Goal: Communication & Community: Answer question/provide support

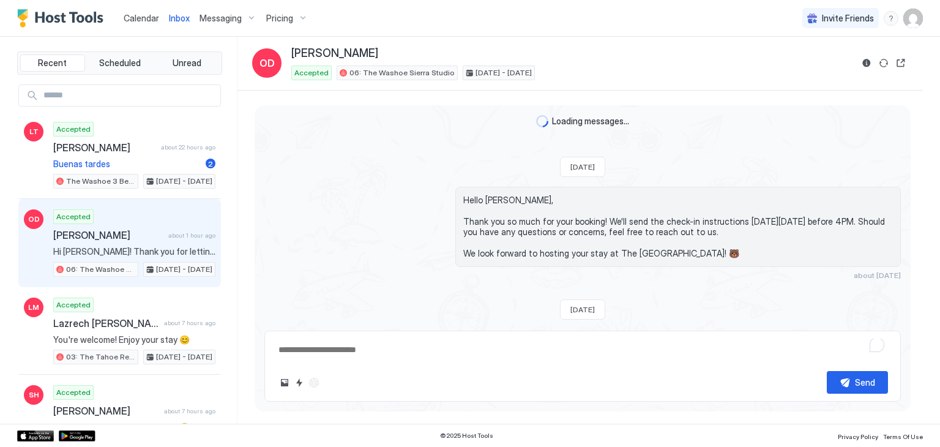
click at [142, 162] on span "Buenas tardes" at bounding box center [127, 164] width 148 height 11
type textarea "*"
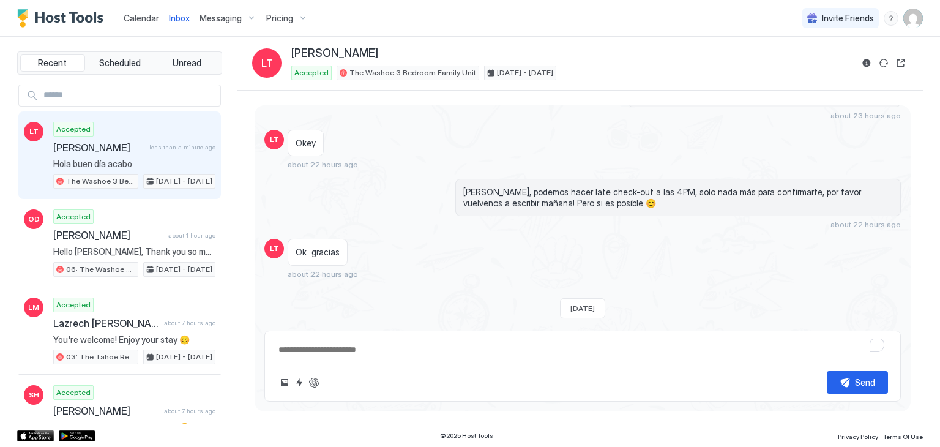
scroll to position [713, 0]
click at [144, 20] on span "Calendar" at bounding box center [142, 18] width 36 height 10
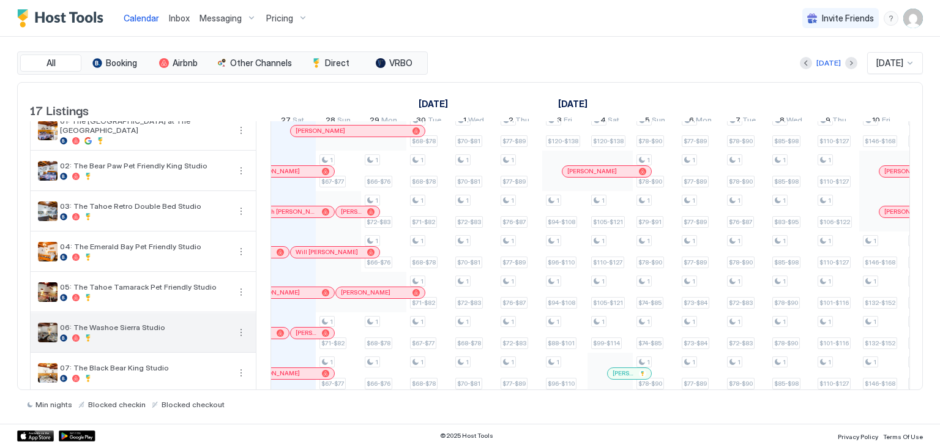
scroll to position [434, 0]
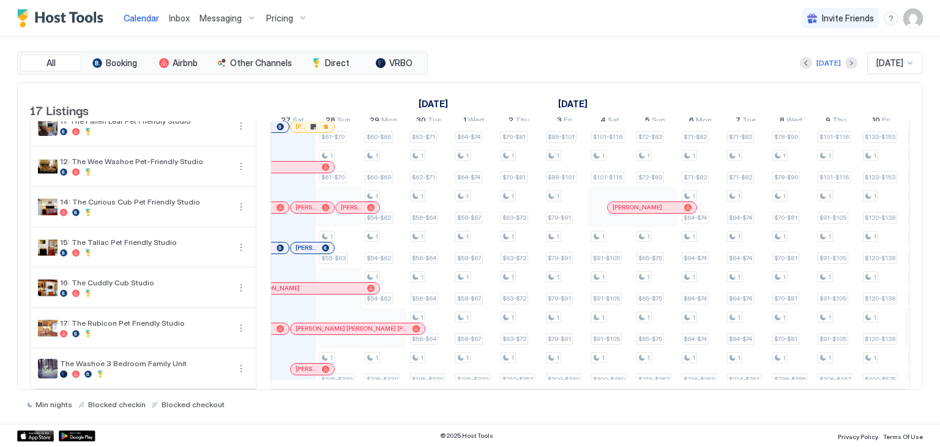
click at [179, 17] on span "Inbox" at bounding box center [179, 18] width 21 height 10
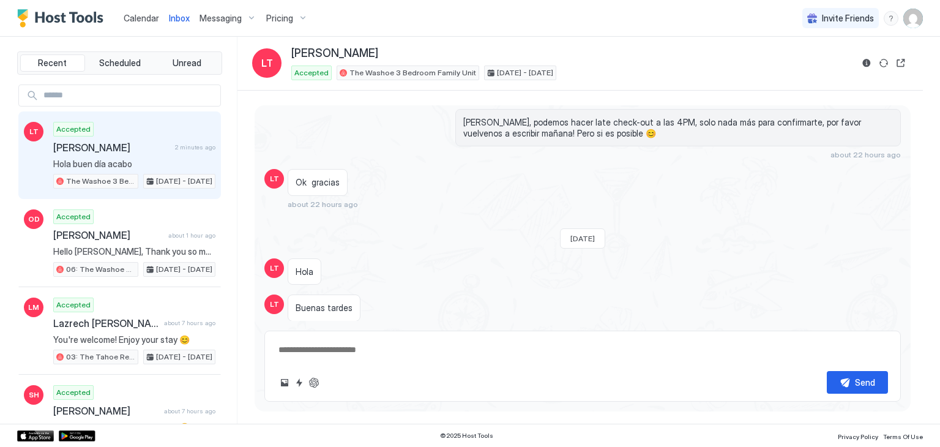
scroll to position [784, 0]
click at [432, 365] on div "Send" at bounding box center [582, 366] width 637 height 71
click at [398, 353] on textarea at bounding box center [582, 350] width 611 height 23
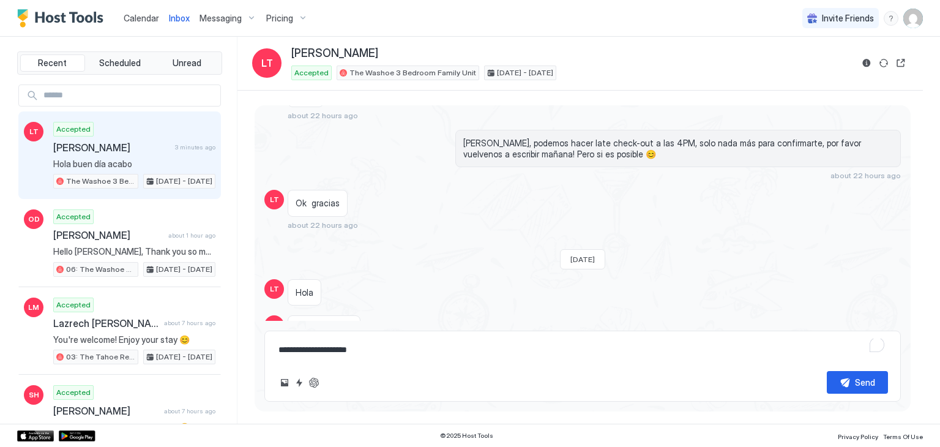
scroll to position [803, 0]
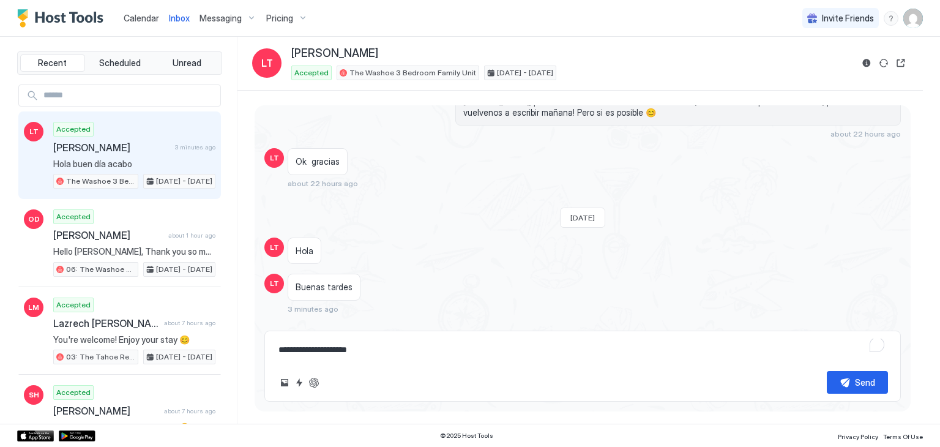
click at [345, 346] on textarea "**********" at bounding box center [582, 350] width 611 height 23
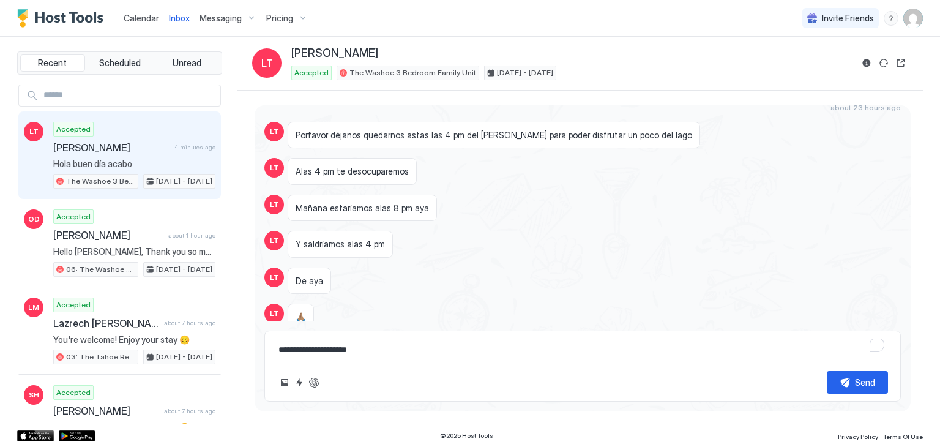
scroll to position [1823, 0]
paste textarea "**********"
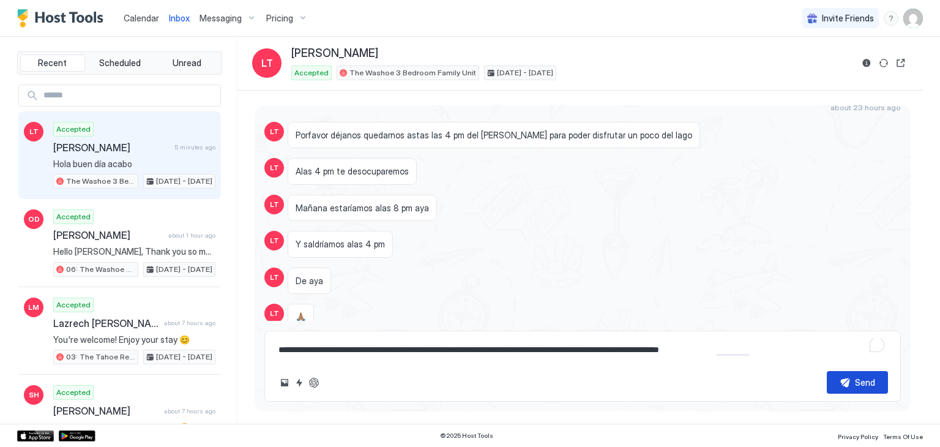
type textarea "**********"
click at [864, 378] on div "Send" at bounding box center [865, 382] width 20 height 13
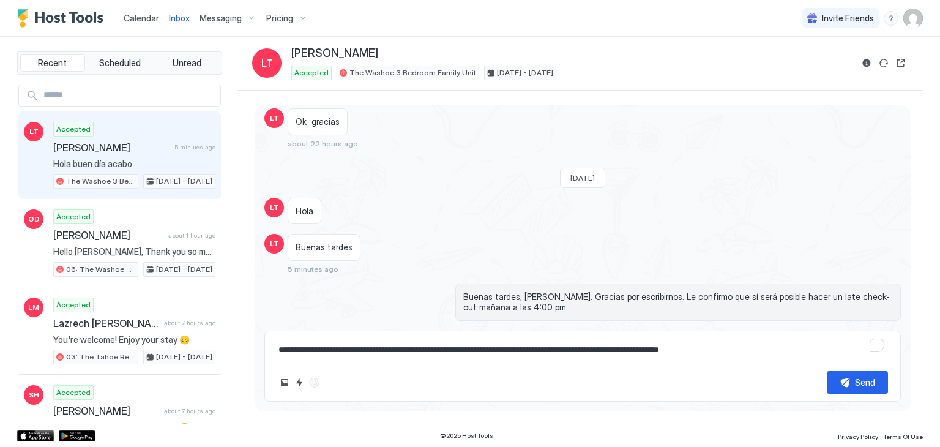
scroll to position [2266, 0]
